Goal: Task Accomplishment & Management: Use online tool/utility

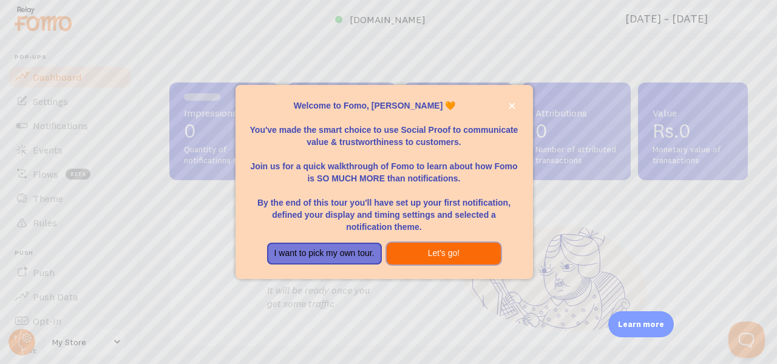
click at [431, 254] on button "Let's go!" at bounding box center [443, 254] width 115 height 22
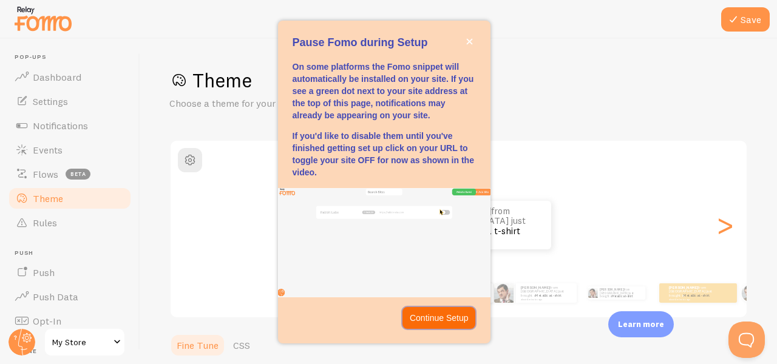
click at [444, 317] on p "Continue Setup" at bounding box center [438, 318] width 59 height 12
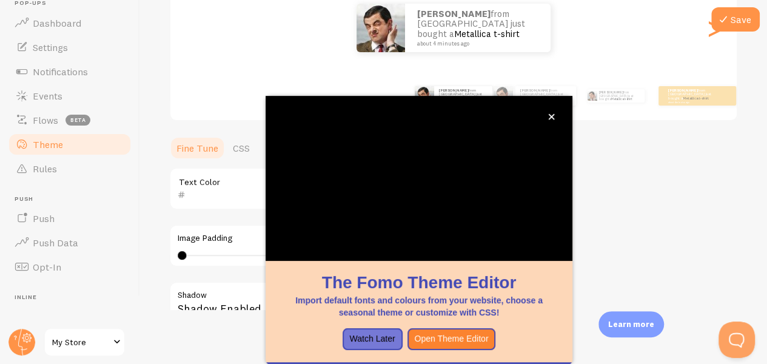
scroll to position [55, 0]
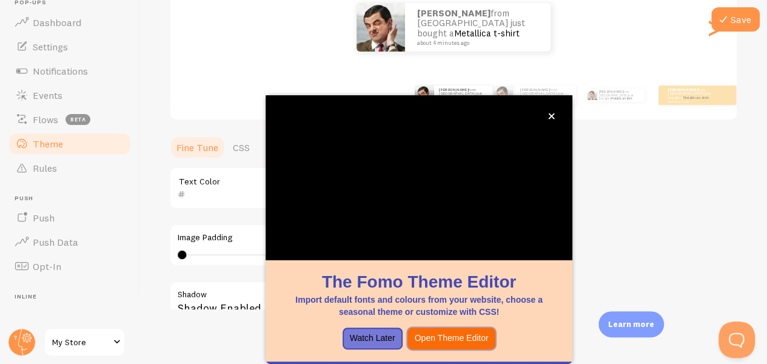
click at [468, 333] on button "Open Theme Editor" at bounding box center [452, 339] width 89 height 22
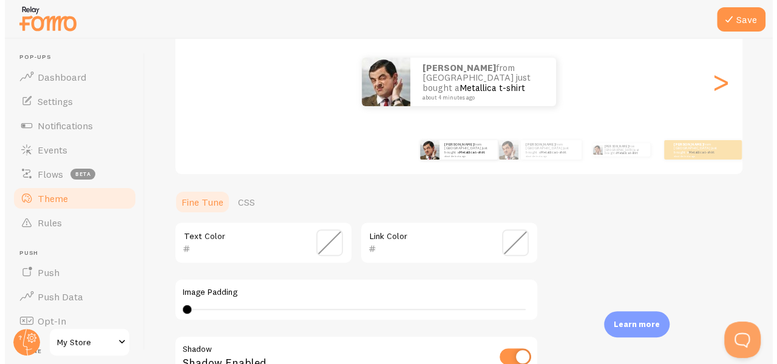
scroll to position [0, 0]
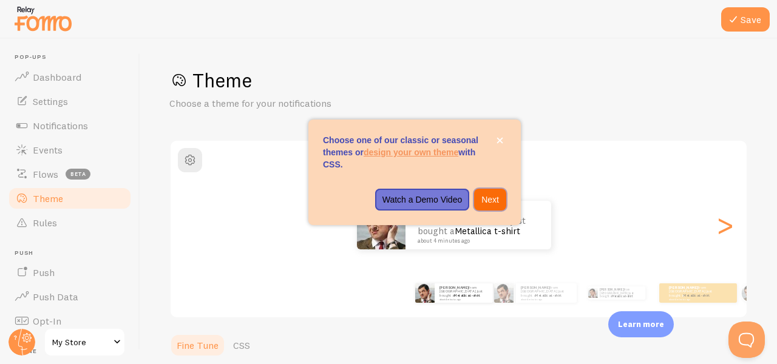
click at [489, 201] on p "Next" at bounding box center [490, 200] width 18 height 12
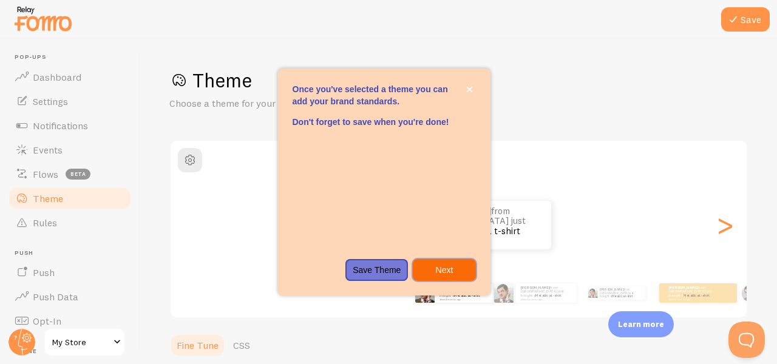
click at [448, 266] on p "Next" at bounding box center [444, 270] width 48 height 12
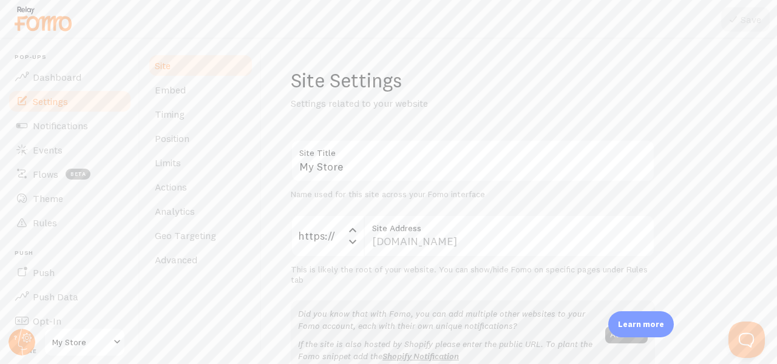
scroll to position [264, 0]
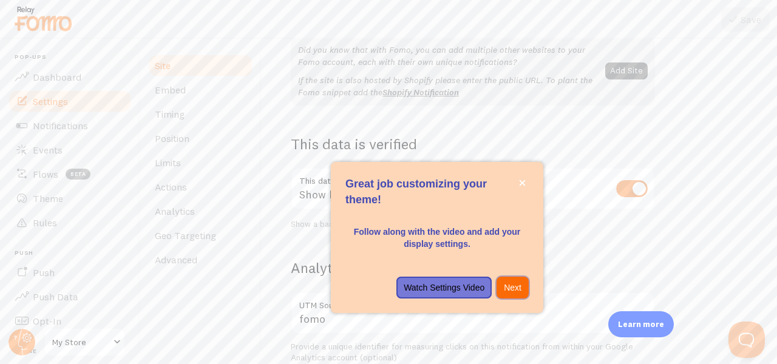
click at [517, 290] on p "Next" at bounding box center [513, 287] width 18 height 12
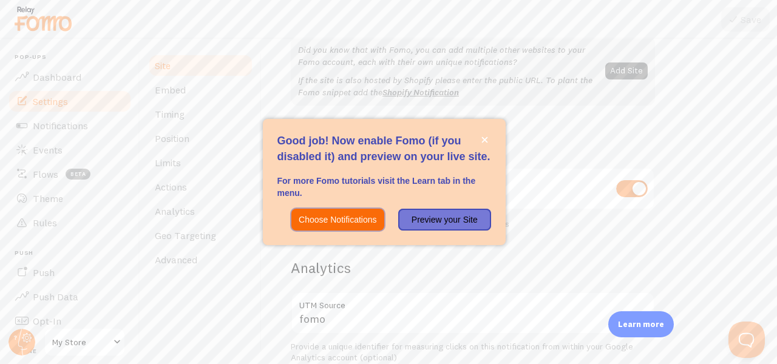
click at [350, 218] on p "Choose Notifications" at bounding box center [337, 220] width 78 height 12
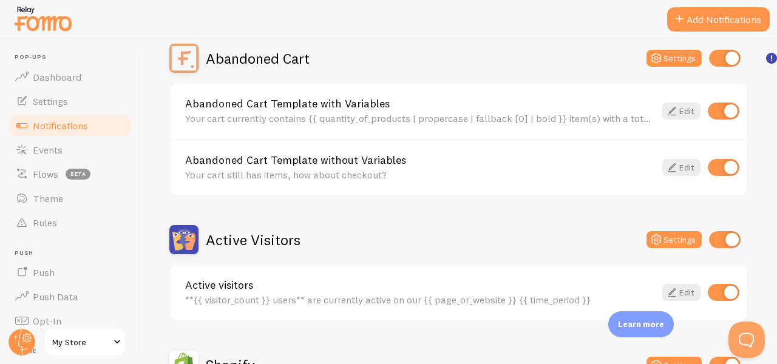
scroll to position [118, 0]
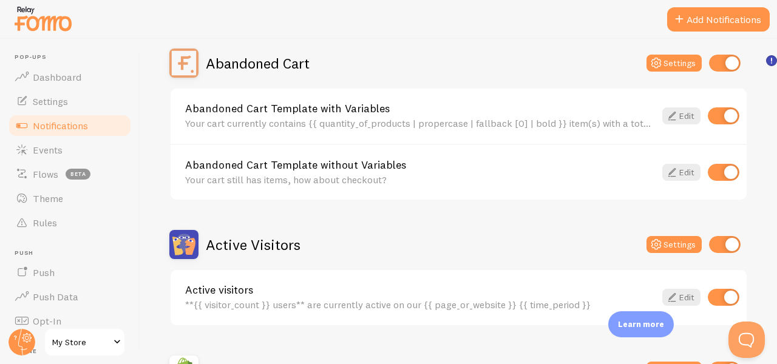
click at [716, 173] on input "checkbox" at bounding box center [723, 172] width 32 height 17
checkbox input "false"
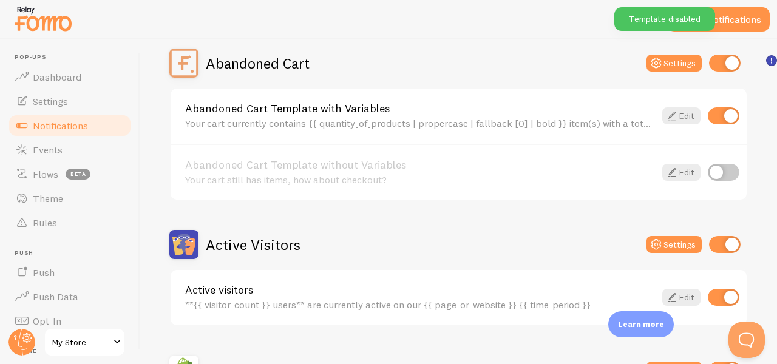
click at [715, 121] on input "checkbox" at bounding box center [723, 115] width 32 height 17
checkbox input "false"
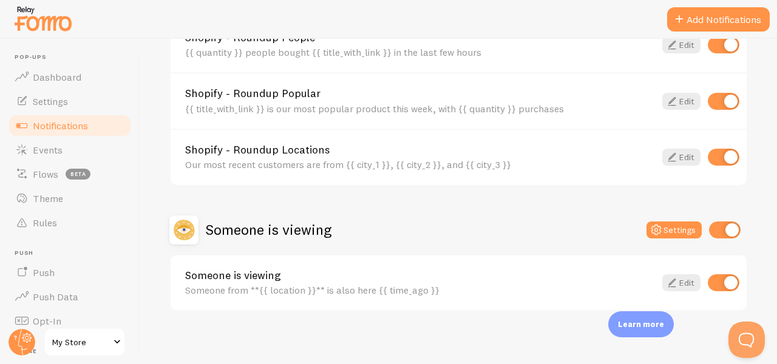
scroll to position [613, 0]
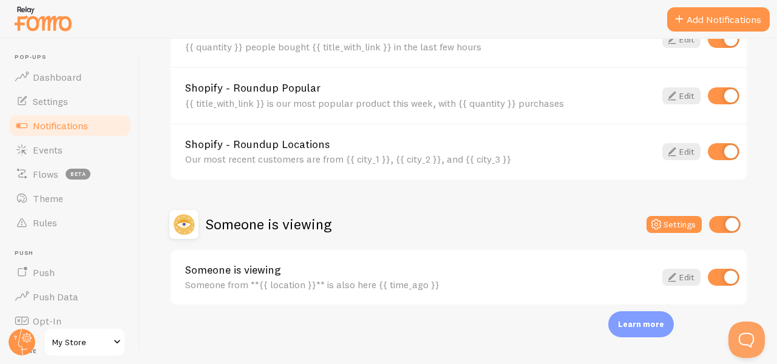
click at [385, 288] on div "Someone from **{{ location }}** is also here {{ time_ago }}" at bounding box center [420, 284] width 470 height 11
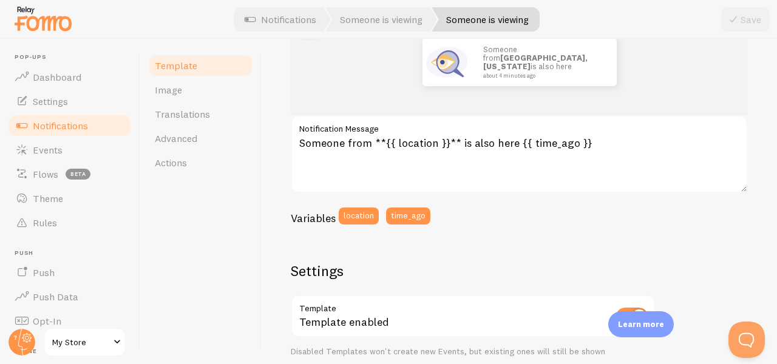
scroll to position [175, 0]
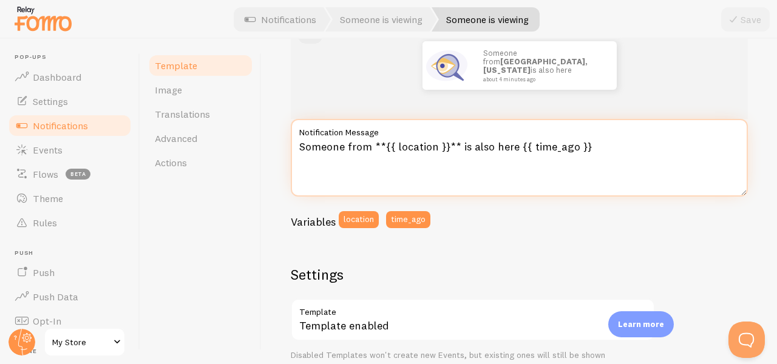
click at [433, 147] on textarea "Someone from **{{ location }}** is also here {{ time_ago }}" at bounding box center [519, 158] width 457 height 78
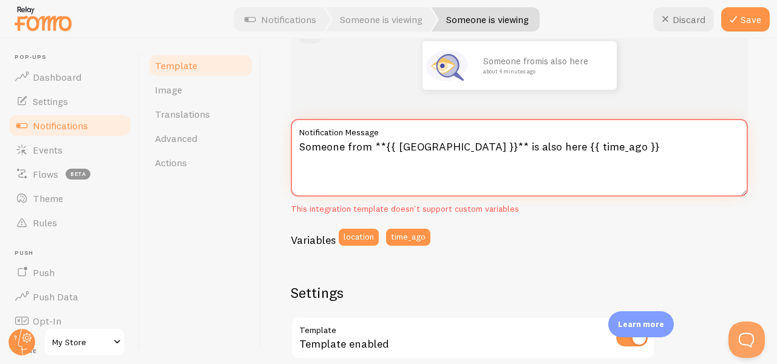
click at [541, 147] on textarea "Someone from **{{ [GEOGRAPHIC_DATA] }}** is also here {{ time_ago }}" at bounding box center [519, 158] width 457 height 78
click at [735, 19] on icon at bounding box center [733, 19] width 15 height 15
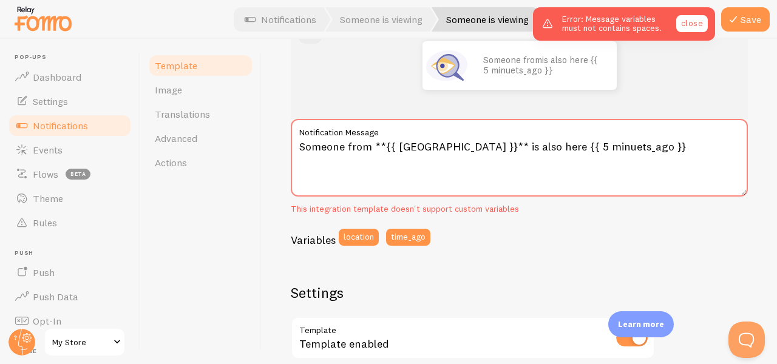
click at [695, 30] on link "close" at bounding box center [692, 23] width 32 height 17
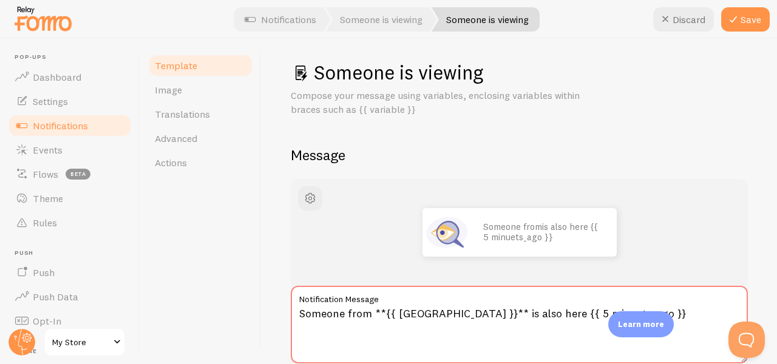
scroll to position [0, 0]
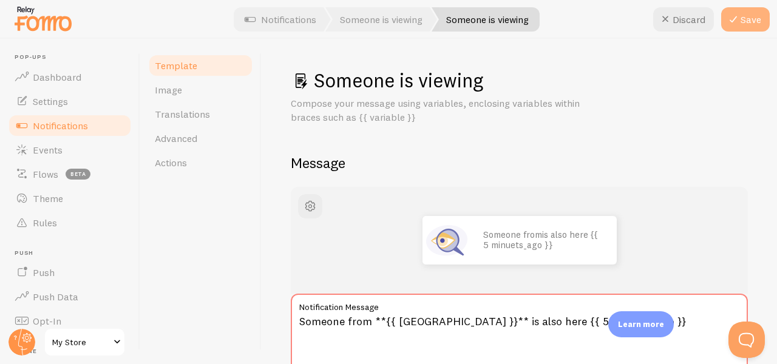
click at [740, 24] on button "Save" at bounding box center [745, 19] width 49 height 24
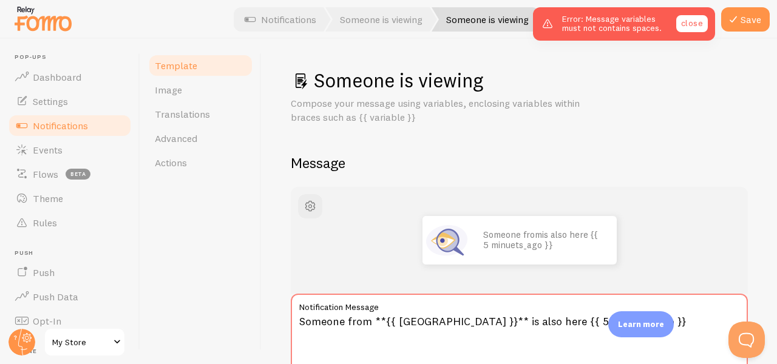
click at [694, 20] on link "close" at bounding box center [692, 23] width 32 height 17
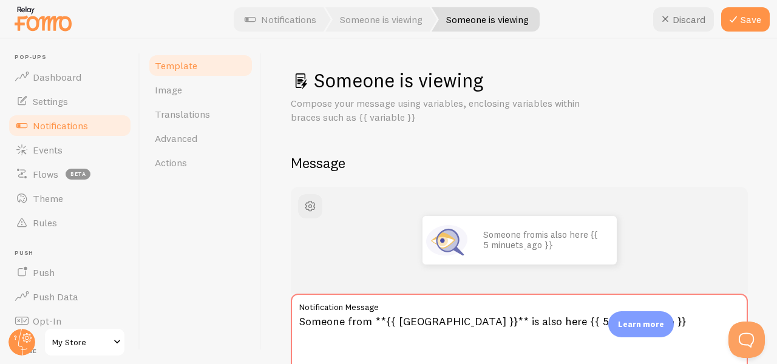
click at [694, 20] on button "Discard" at bounding box center [683, 19] width 61 height 24
type textarea "Someone from **{{ location }}** is also here {{ time_ago }}"
